Goal: Understand process/instructions: Learn how to perform a task or action

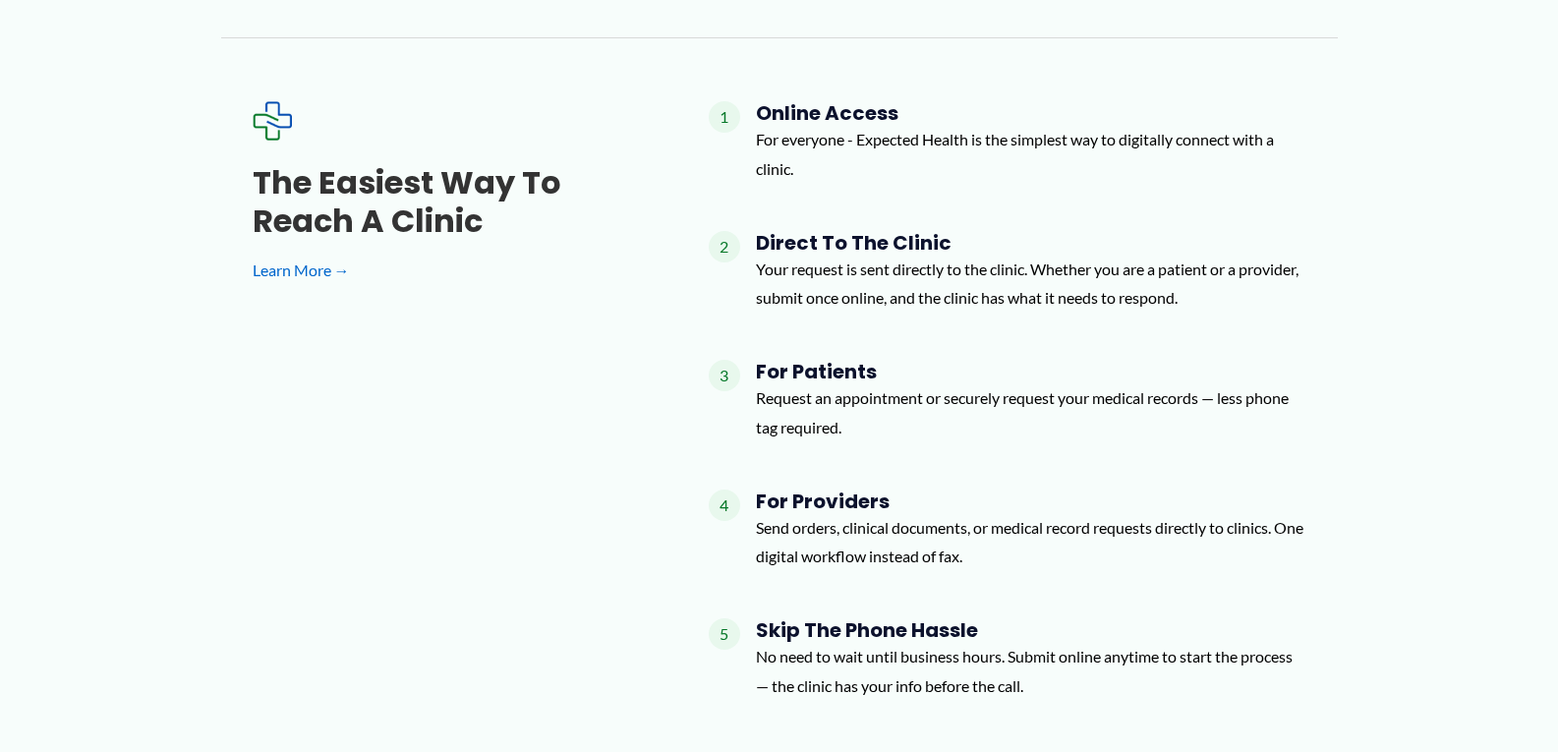
scroll to position [2064, 0]
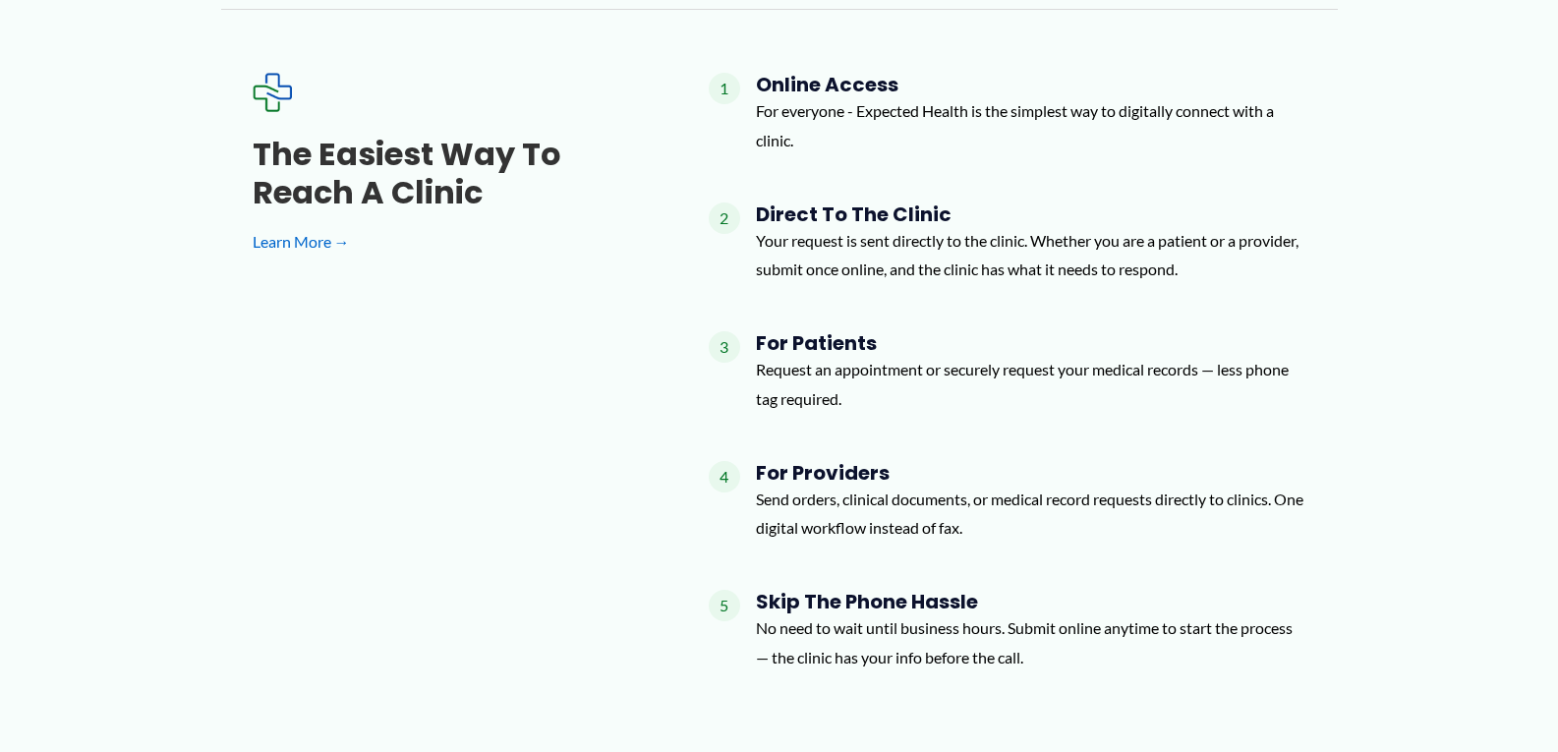
click at [719, 461] on span "4" at bounding box center [724, 476] width 31 height 31
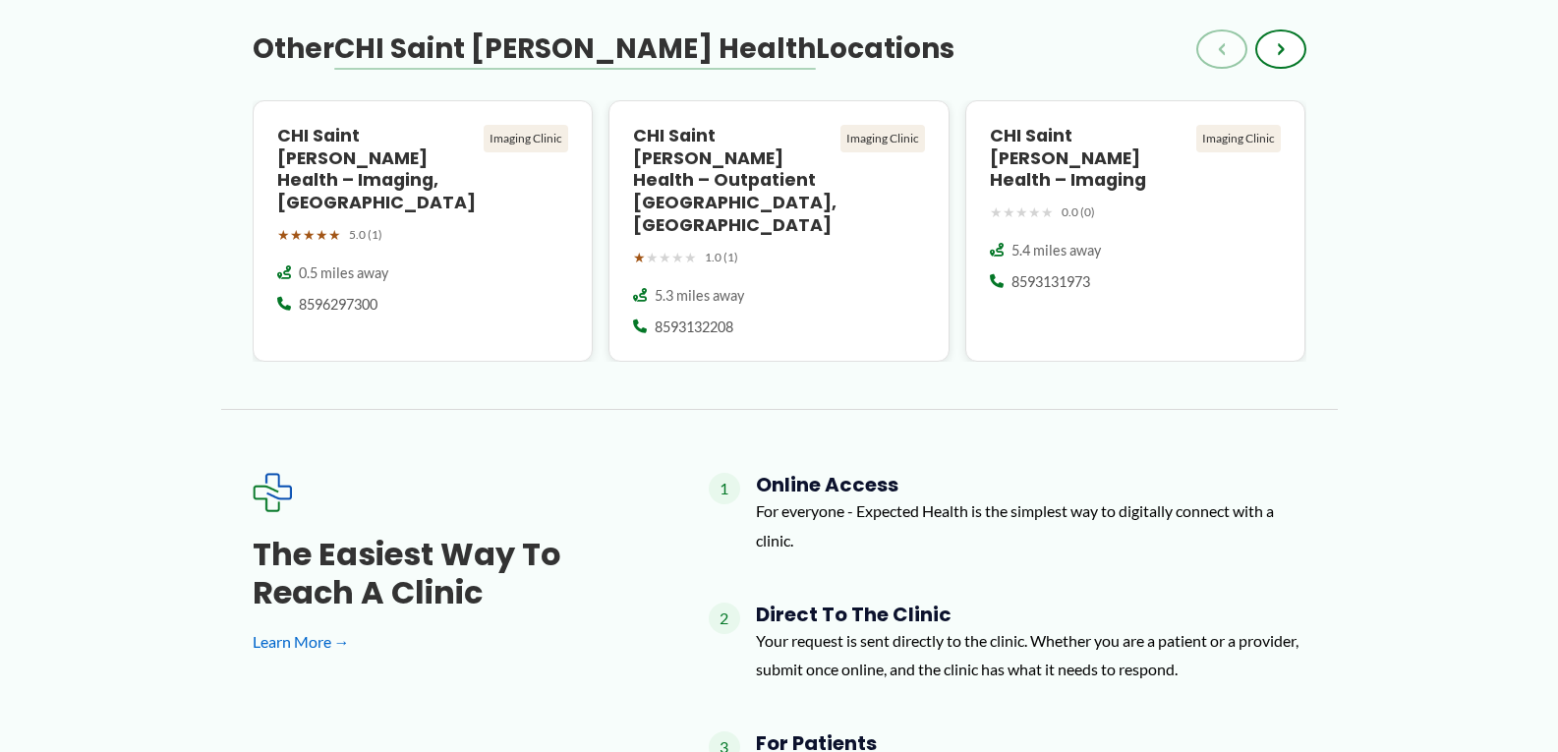
scroll to position [1677, 0]
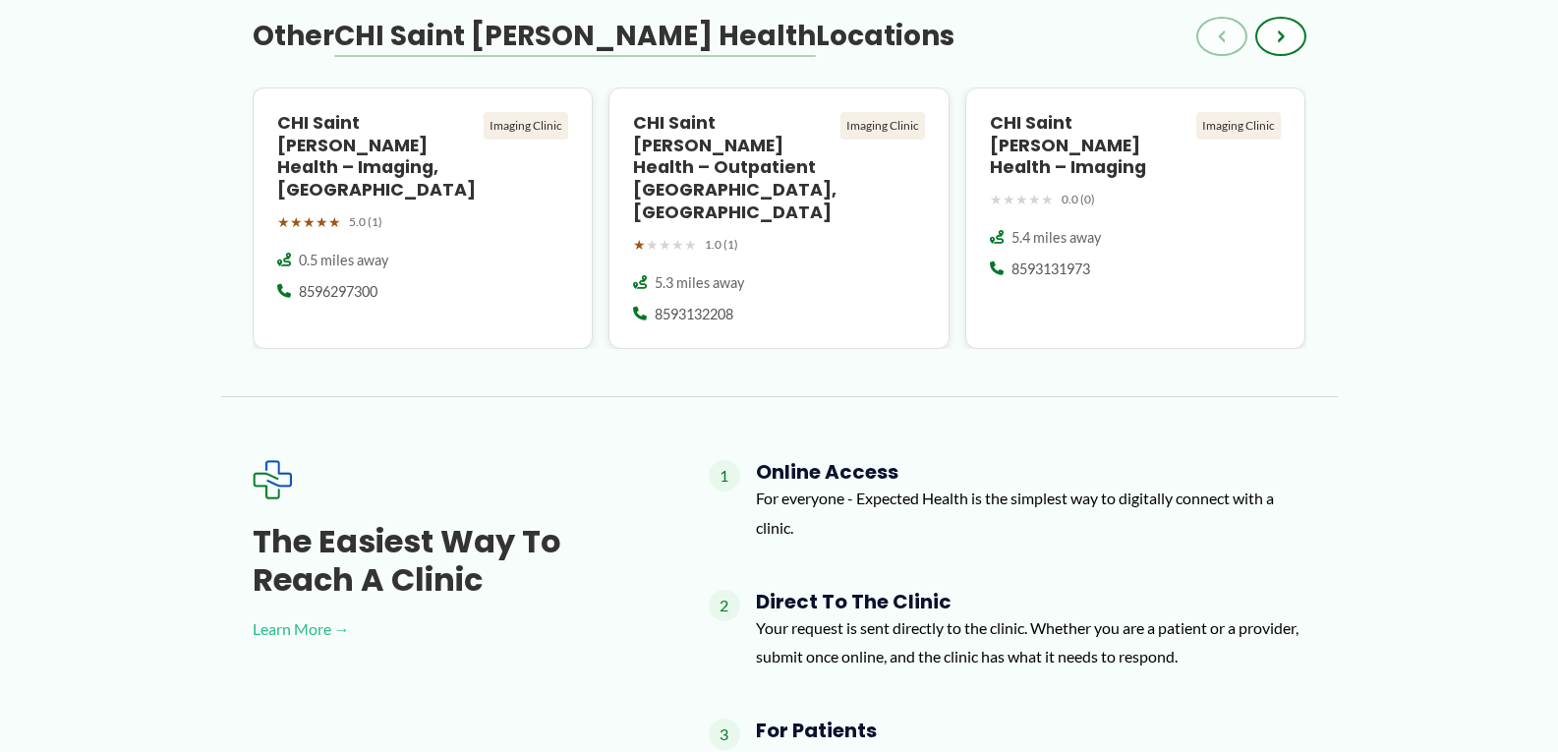
click at [310, 614] on link "Learn More →" at bounding box center [449, 628] width 393 height 29
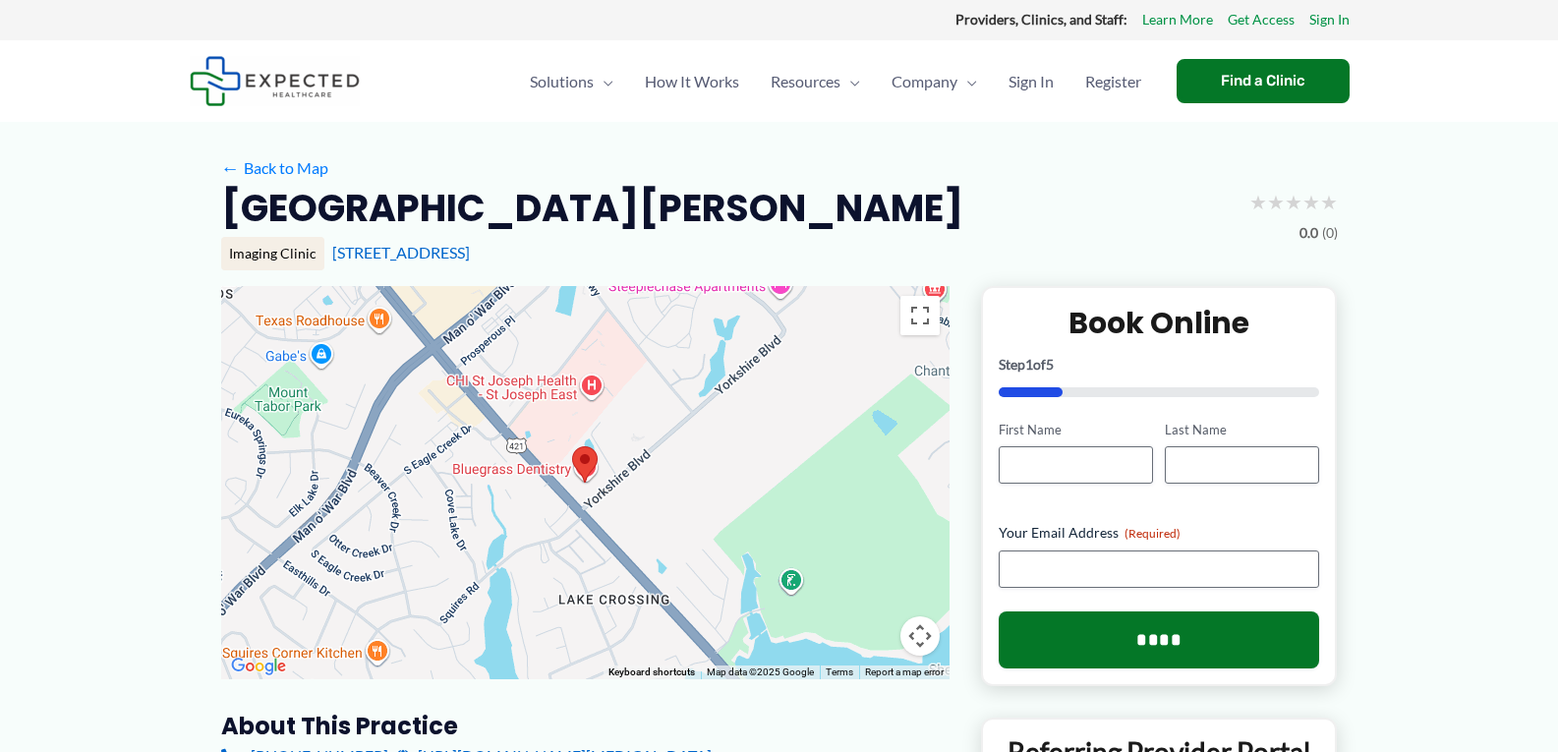
scroll to position [0, 0]
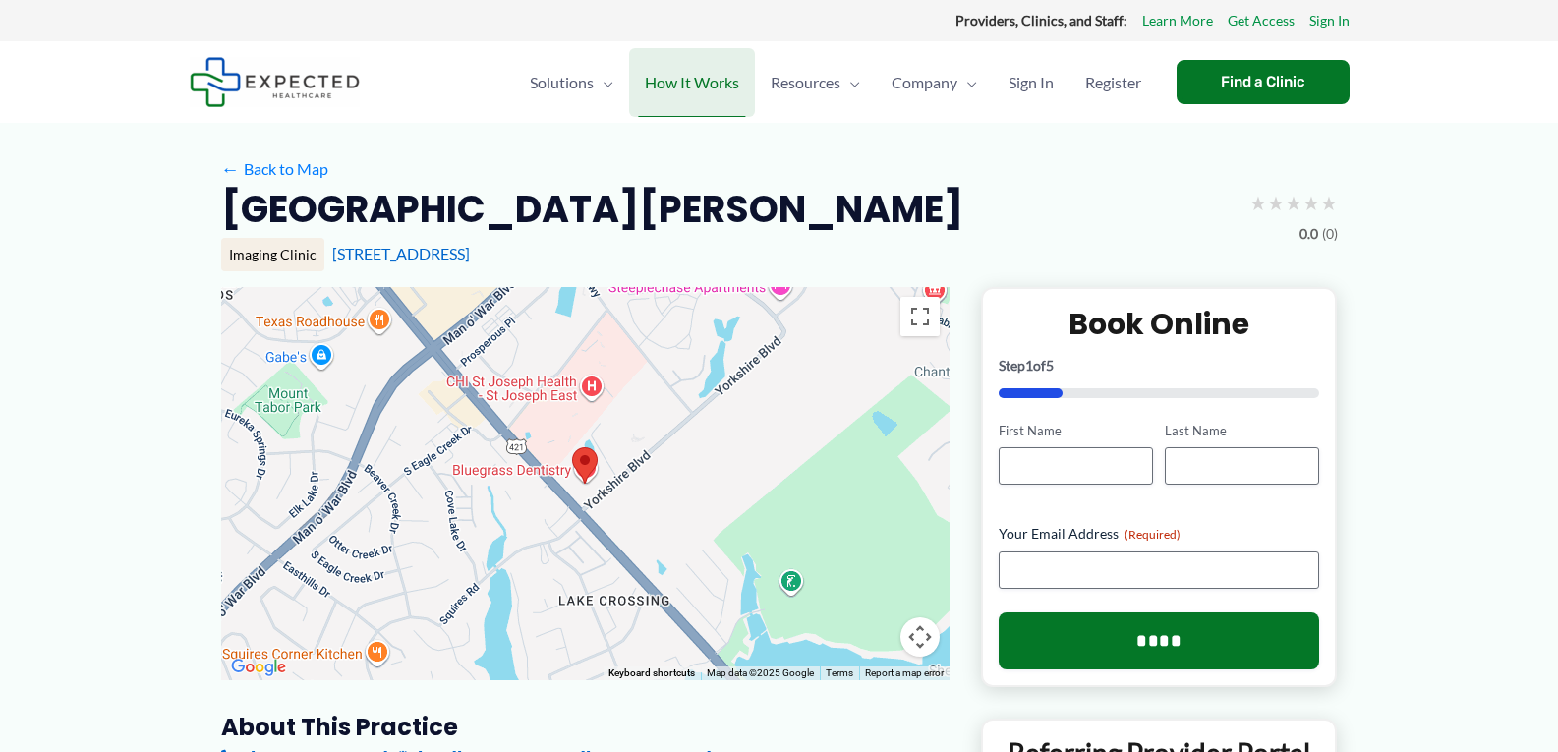
click at [702, 84] on span "How It Works" at bounding box center [692, 82] width 94 height 69
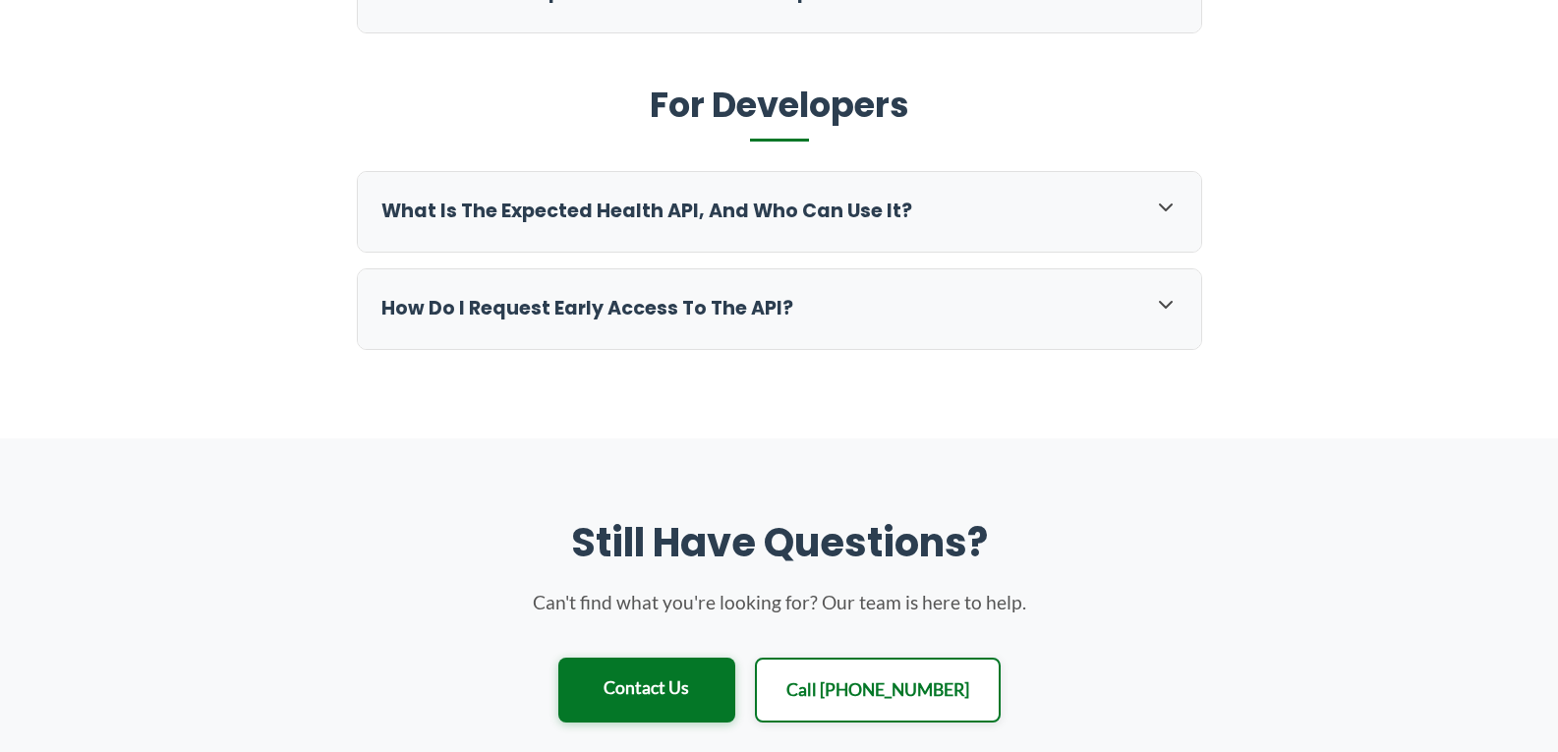
scroll to position [1794, 0]
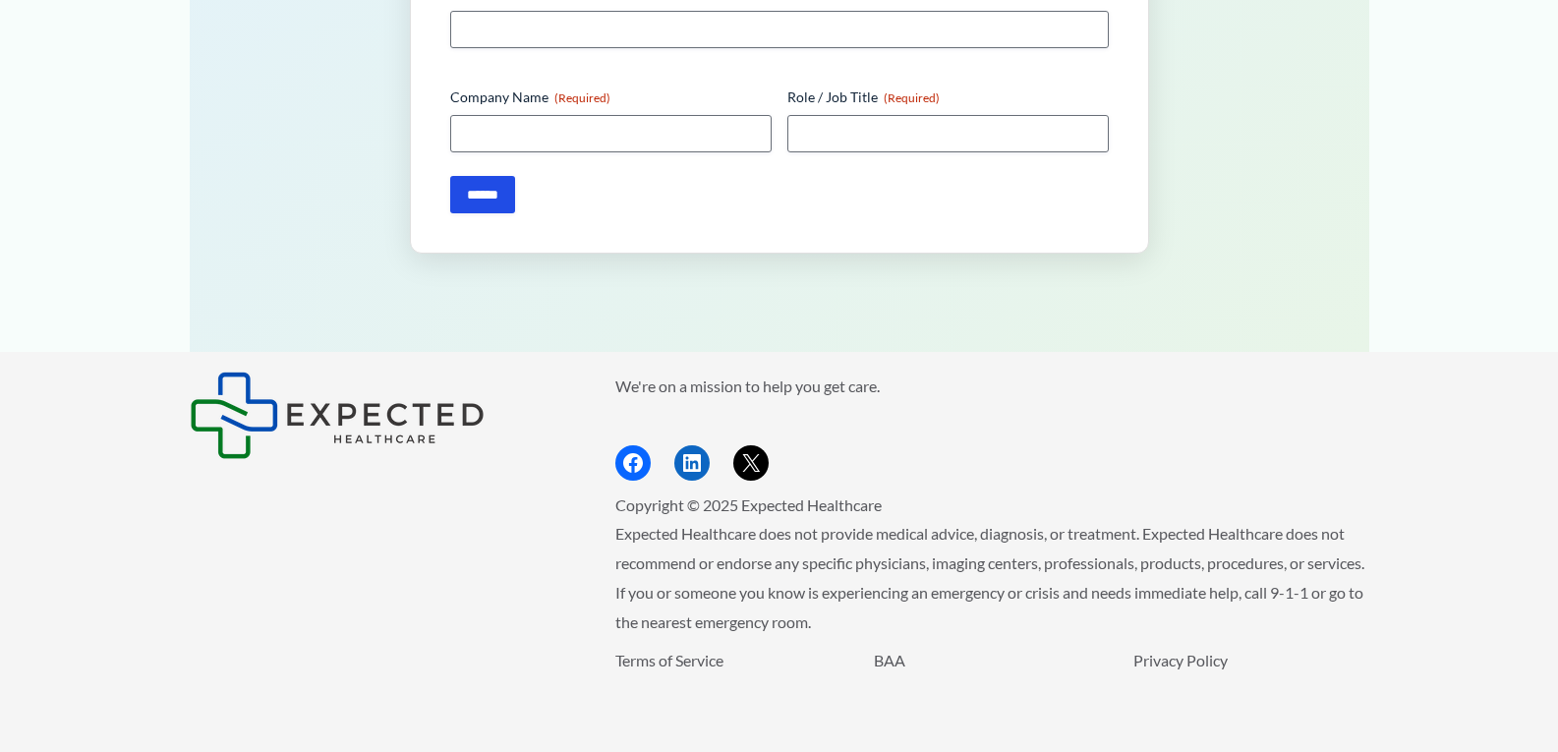
scroll to position [3642, 0]
